Goal: Transaction & Acquisition: Purchase product/service

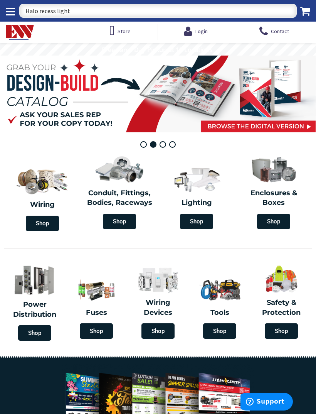
type input "Halo recess lights"
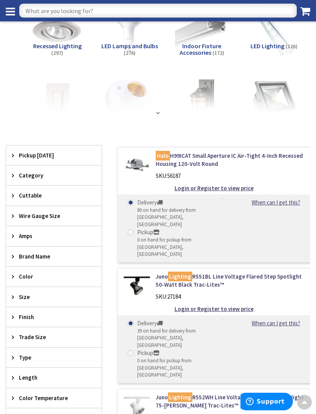
scroll to position [68, 0]
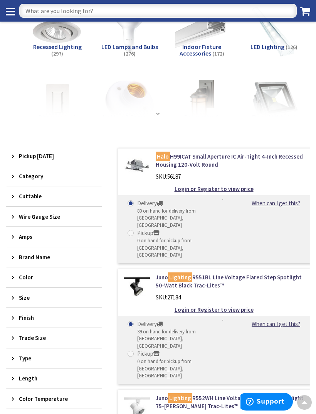
click at [29, 173] on span "Category" at bounding box center [50, 176] width 63 height 8
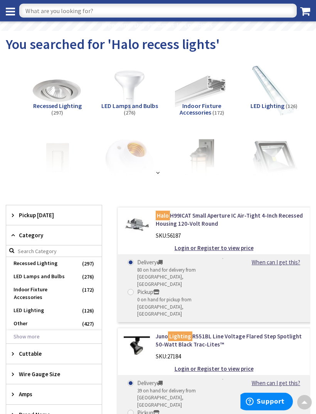
scroll to position [0, 0]
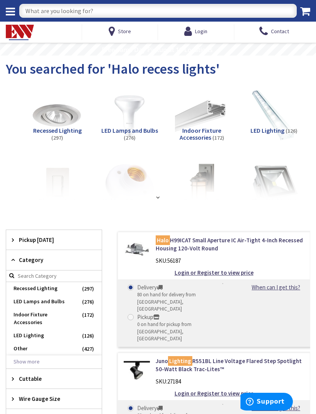
click at [40, 291] on span "Recessed Lighting" at bounding box center [54, 288] width 96 height 13
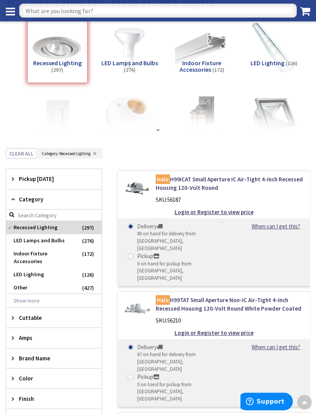
scroll to position [52, 0]
click at [22, 313] on span "Cuttable" at bounding box center [50, 317] width 63 height 8
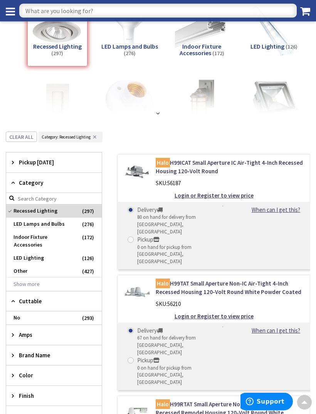
click at [36, 351] on span "Brand Name" at bounding box center [50, 355] width 63 height 8
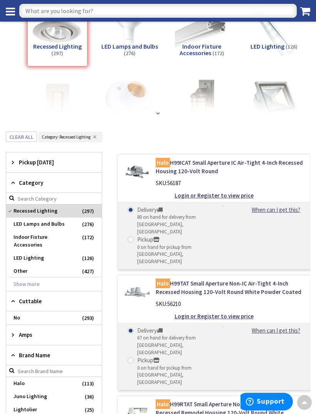
click at [32, 377] on span "Halo" at bounding box center [54, 383] width 96 height 13
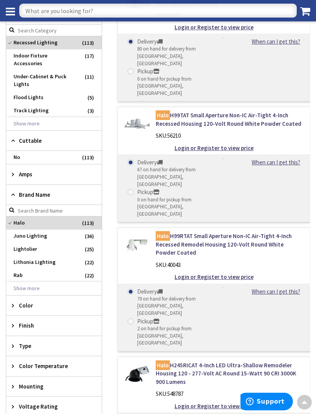
scroll to position [264, 0]
click at [27, 341] on div "Type" at bounding box center [54, 346] width 96 height 20
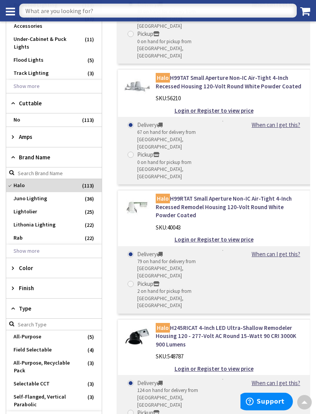
scroll to position [302, 0]
click at [32, 377] on span "Selectable CCT" at bounding box center [54, 383] width 96 height 13
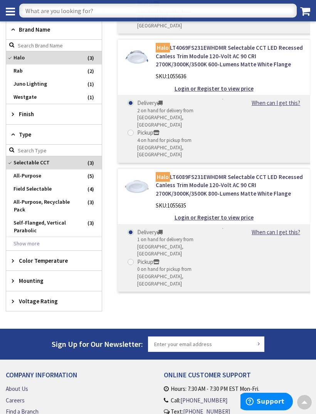
scroll to position [279, 0]
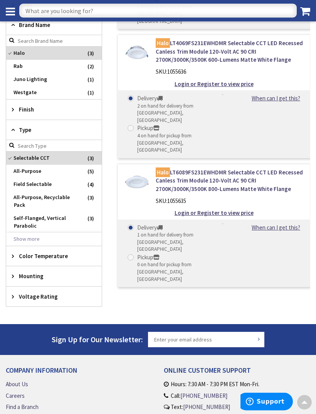
click at [42, 258] on div "Color Temperature" at bounding box center [54, 256] width 96 height 20
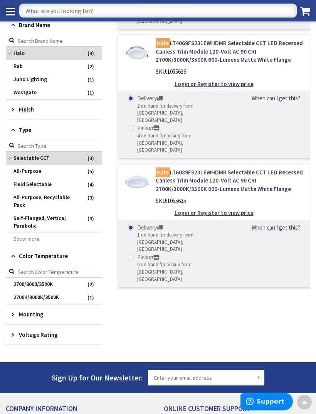
scroll to position [283, 0]
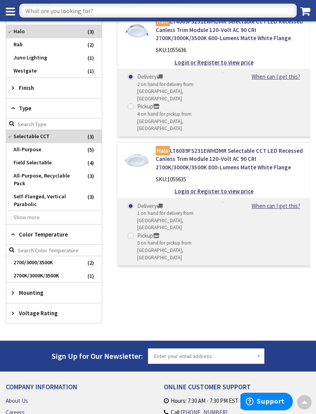
click at [34, 291] on span "Mounting" at bounding box center [50, 293] width 63 height 8
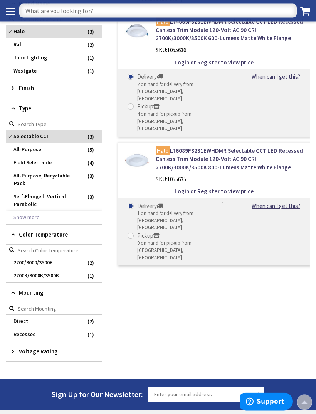
scroll to position [305, 0]
click at [23, 318] on span "Direct" at bounding box center [54, 321] width 96 height 13
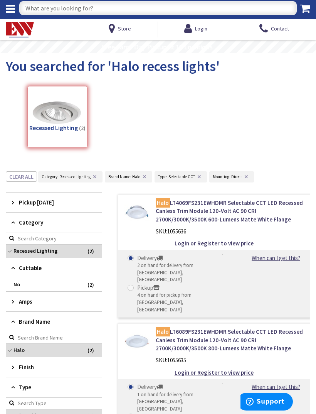
scroll to position [0, 0]
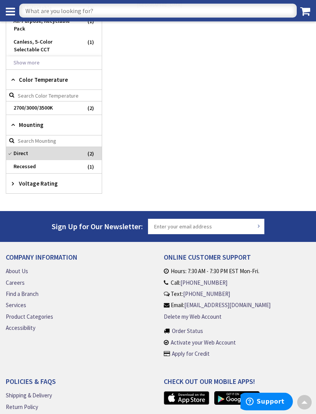
click at [25, 190] on div "Voltage Rating" at bounding box center [54, 184] width 96 height 20
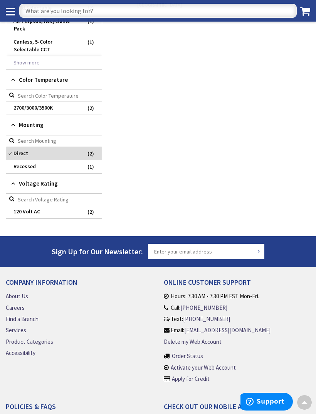
click at [23, 182] on span "Voltage Rating" at bounding box center [50, 183] width 63 height 8
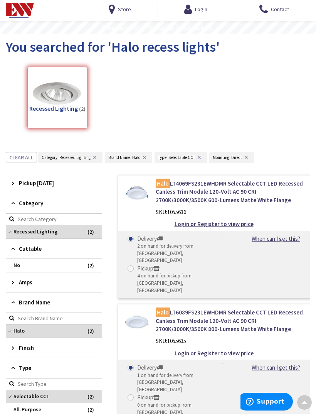
scroll to position [0, 0]
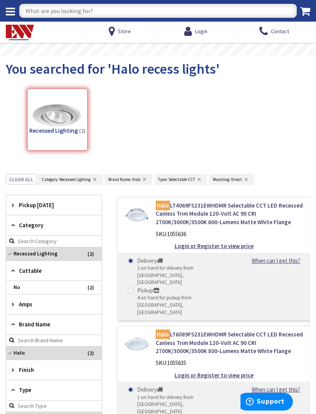
click at [53, 8] on input "text" at bounding box center [158, 11] width 278 height 14
click at [33, 13] on input "text" at bounding box center [158, 11] width 278 height 14
type input "Hlbsl"
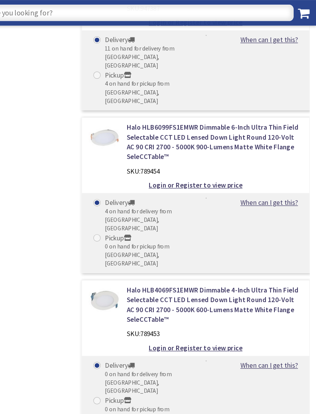
scroll to position [623, 0]
